Goal: Task Accomplishment & Management: Manage account settings

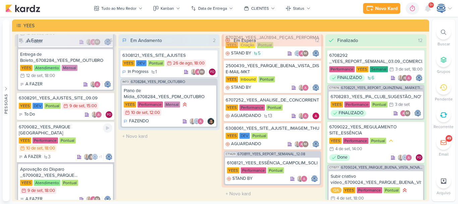
scroll to position [180, 0]
click at [73, 119] on div "6308291_YEES_AJUSTES_SITE_09.09 [GEOGRAPHIC_DATA] DEV Pontual 9/9 [DATE] 15:00 …" at bounding box center [66, 105] width 98 height 27
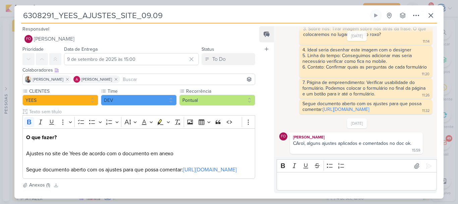
scroll to position [79, 0]
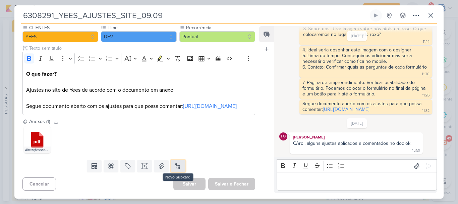
click at [178, 166] on button at bounding box center [178, 166] width 15 height 12
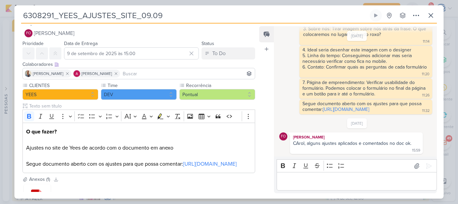
scroll to position [104, 0]
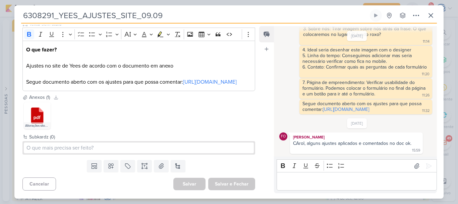
click at [175, 111] on div ".cls-1 {fill: #cb0606;} .cls-1, .cls-2, .cls-3 {fill-rule: evenodd;} .cls-2 {fi…" at bounding box center [138, 116] width 233 height 30
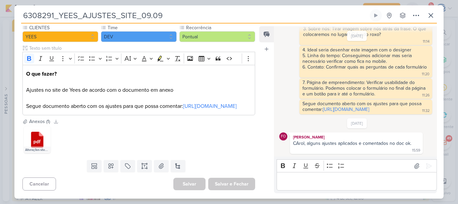
scroll to position [0, 0]
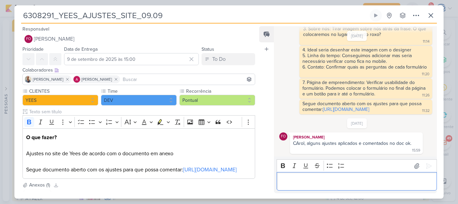
click at [304, 184] on p "Editor editing area: main" at bounding box center [356, 181] width 153 height 8
click at [415, 13] on icon at bounding box center [416, 15] width 8 height 8
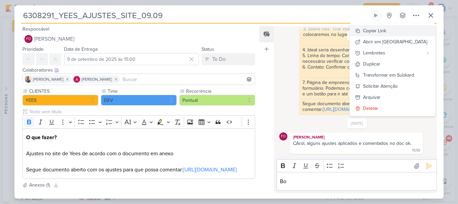
click at [403, 32] on button "Copiar Link" at bounding box center [392, 30] width 85 height 11
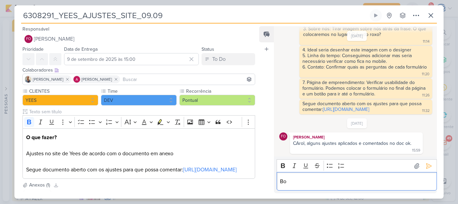
click at [316, 181] on p "Bo" at bounding box center [356, 181] width 153 height 8
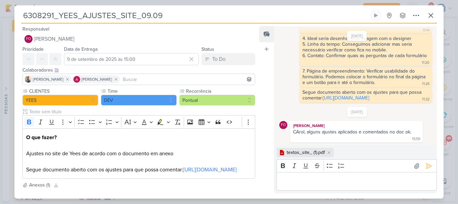
scroll to position [97, 0]
click at [328, 152] on icon at bounding box center [329, 152] width 2 height 2
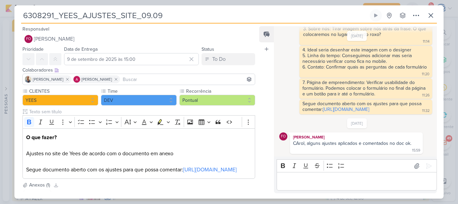
scroll to position [85, 0]
click at [183, 173] on link "[URL][DOMAIN_NAME]" at bounding box center [210, 169] width 54 height 7
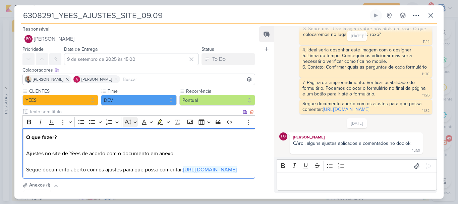
scroll to position [79, 0]
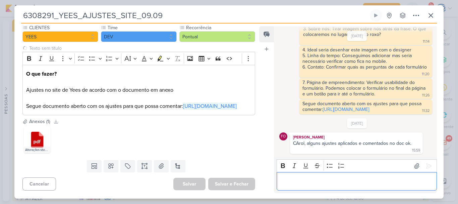
click at [301, 180] on p "⁠⁠⁠⁠⁠⁠⁠" at bounding box center [356, 181] width 153 height 8
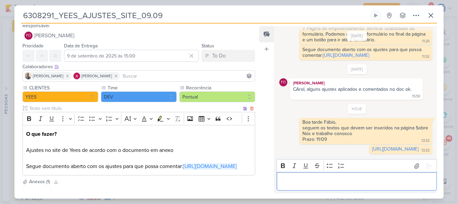
scroll to position [0, 0]
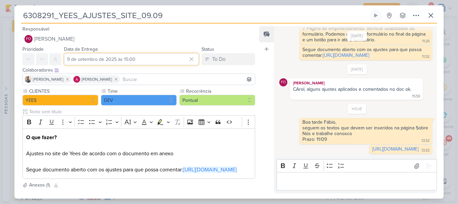
click at [92, 59] on input "9 de setembro de 2025 às 15:00" at bounding box center [131, 59] width 135 height 12
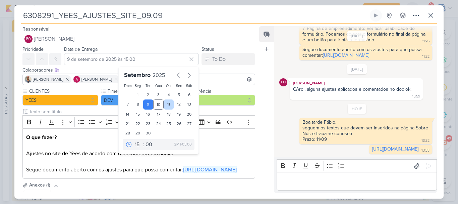
click at [167, 106] on div "11" at bounding box center [169, 104] width 10 height 10
type input "[DATE] 15:00"
click at [135, 146] on select "00 01 02 03 04 05 06 07 08 09 10 11 12 13 14 15 16 17 18 19 20 21 22 23" at bounding box center [137, 144] width 9 height 8
select select "16"
click at [133, 140] on select "00 01 02 03 04 05 06 07 08 09 10 11 12 13 14 15 16 17 18 19 20 21 22 23" at bounding box center [137, 144] width 9 height 8
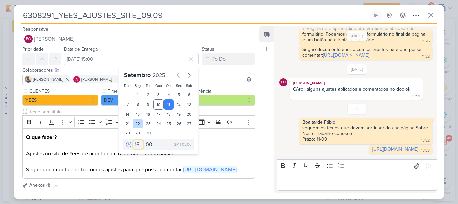
type input "[DATE] 16:00"
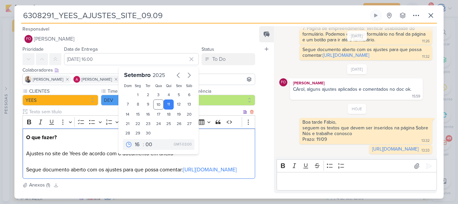
click at [228, 171] on p "O que fazer? Ajustes no site de Yees de acordo com o documento em anexo Segue d…" at bounding box center [138, 153] width 225 height 40
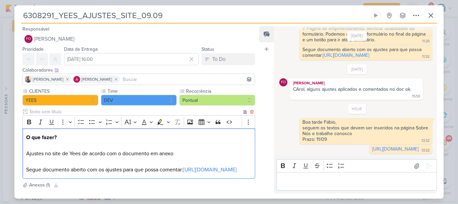
scroll to position [79, 0]
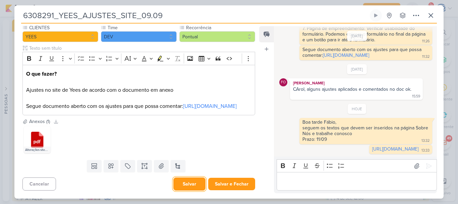
click at [190, 185] on button "Salvar" at bounding box center [189, 183] width 32 height 13
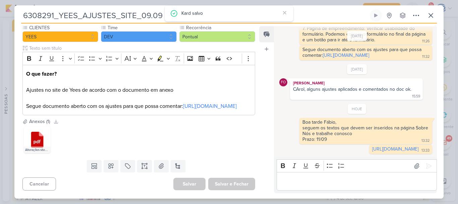
scroll to position [0, 0]
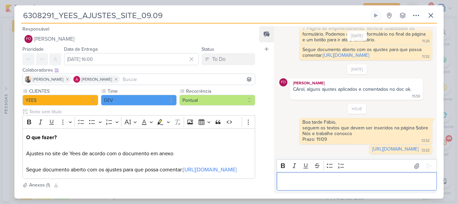
click at [314, 184] on p "⁠⁠⁠⁠⁠⁠⁠" at bounding box center [356, 181] width 153 height 8
click at [333, 177] on p "⁠⁠⁠⁠⁠⁠⁠Neste doc coloquei [URL][DOMAIN_NAME]" at bounding box center [356, 181] width 153 height 8
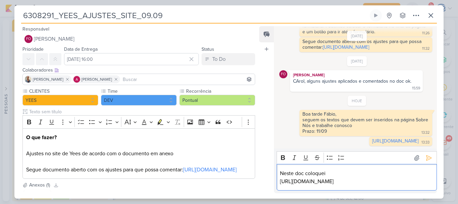
click at [333, 169] on p "Neste doc coloquei" at bounding box center [356, 173] width 153 height 8
click at [315, 111] on div "Boa tarde Fábio," at bounding box center [365, 114] width 127 height 6
copy div "a"
click at [335, 169] on p "Neste doc coloquei" at bounding box center [356, 173] width 153 height 8
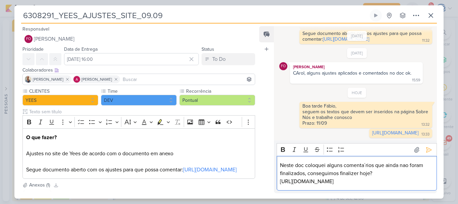
scroll to position [177, 0]
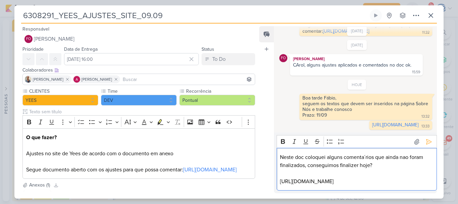
click at [392, 185] on div "Neste doc coloquei alguns comenta´rios que ainda nao foram finalizados, consegu…" at bounding box center [357, 169] width 160 height 43
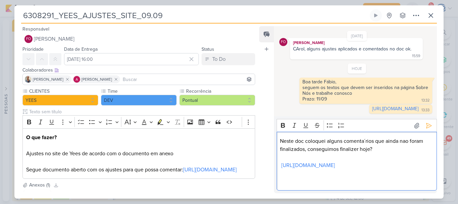
scroll to position [193, 0]
click at [425, 122] on icon at bounding box center [428, 125] width 7 height 7
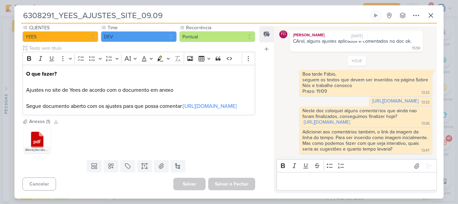
scroll to position [0, 0]
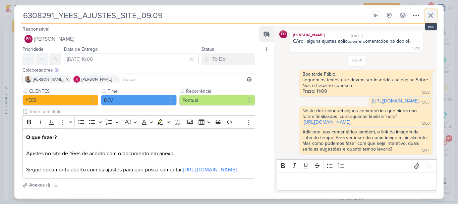
click at [431, 18] on icon at bounding box center [431, 15] width 8 height 8
